Goal: Information Seeking & Learning: Find specific fact

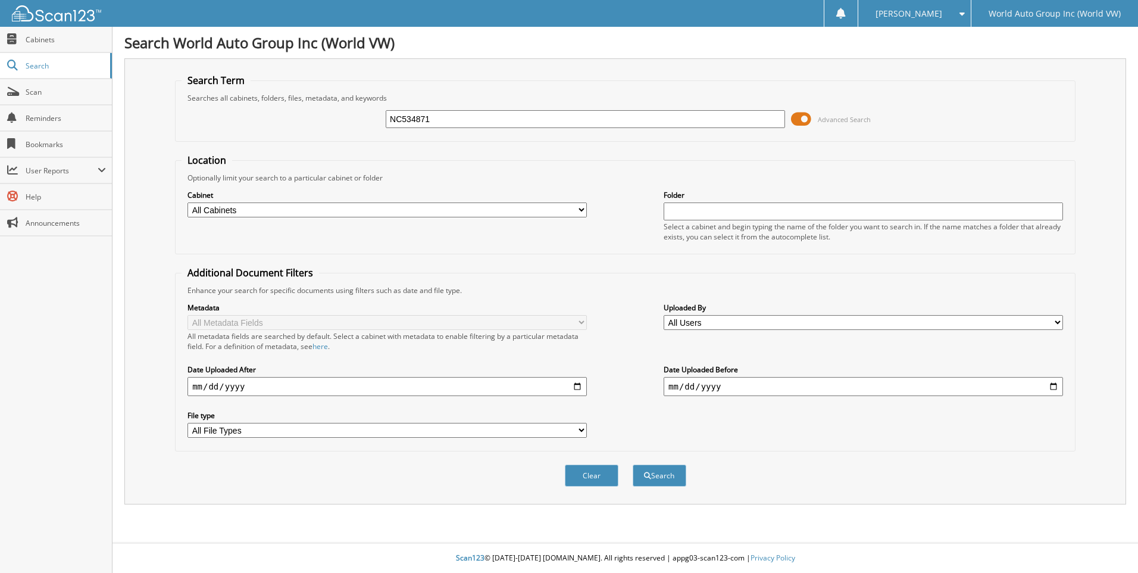
type input "NC534871"
click at [633, 464] on button "Search" at bounding box center [660, 475] width 54 height 22
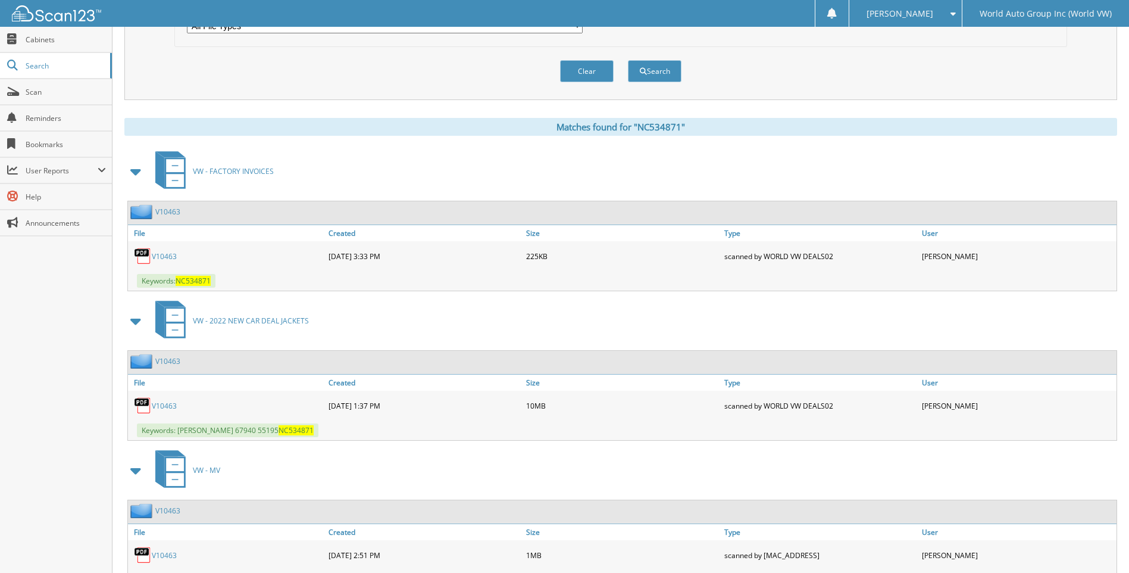
scroll to position [417, 0]
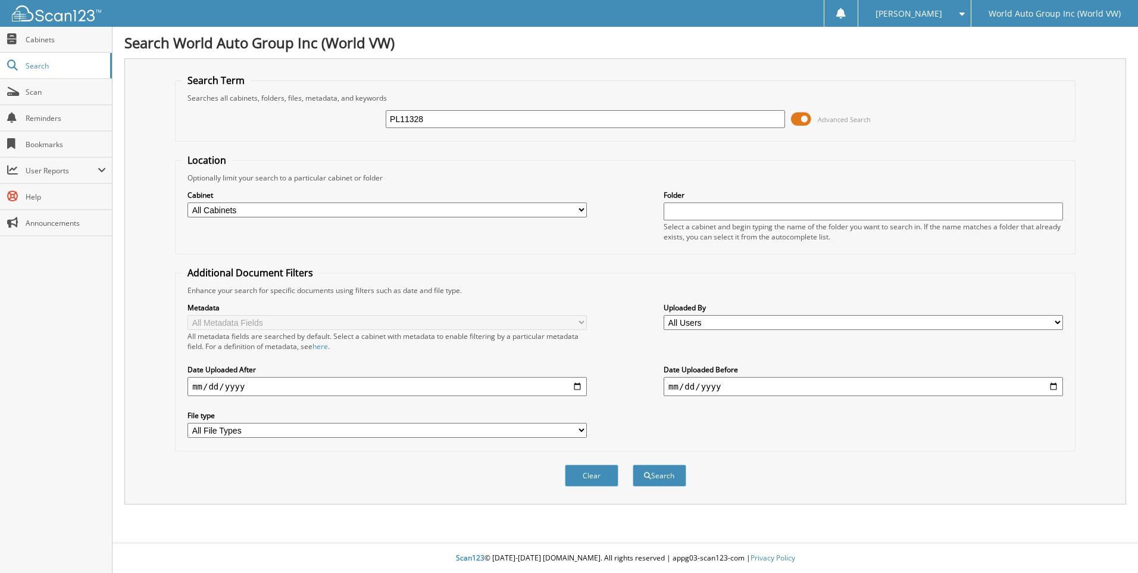
type input "PL11328"
click at [633, 464] on button "Search" at bounding box center [660, 475] width 54 height 22
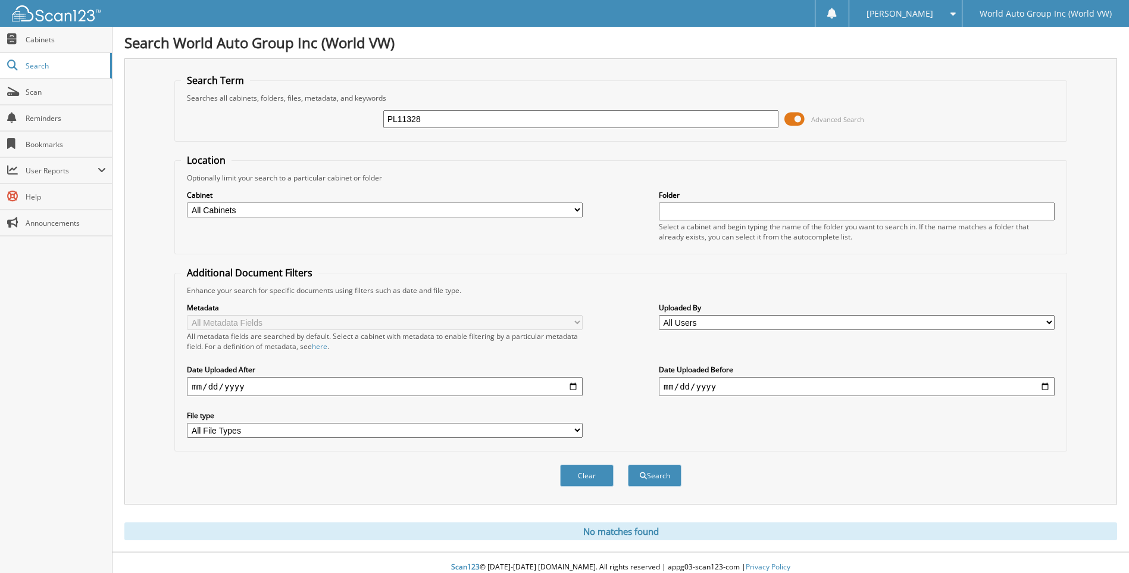
click at [448, 121] on input "PL11328" at bounding box center [581, 119] width 396 height 18
